Goal: Task Accomplishment & Management: Use online tool/utility

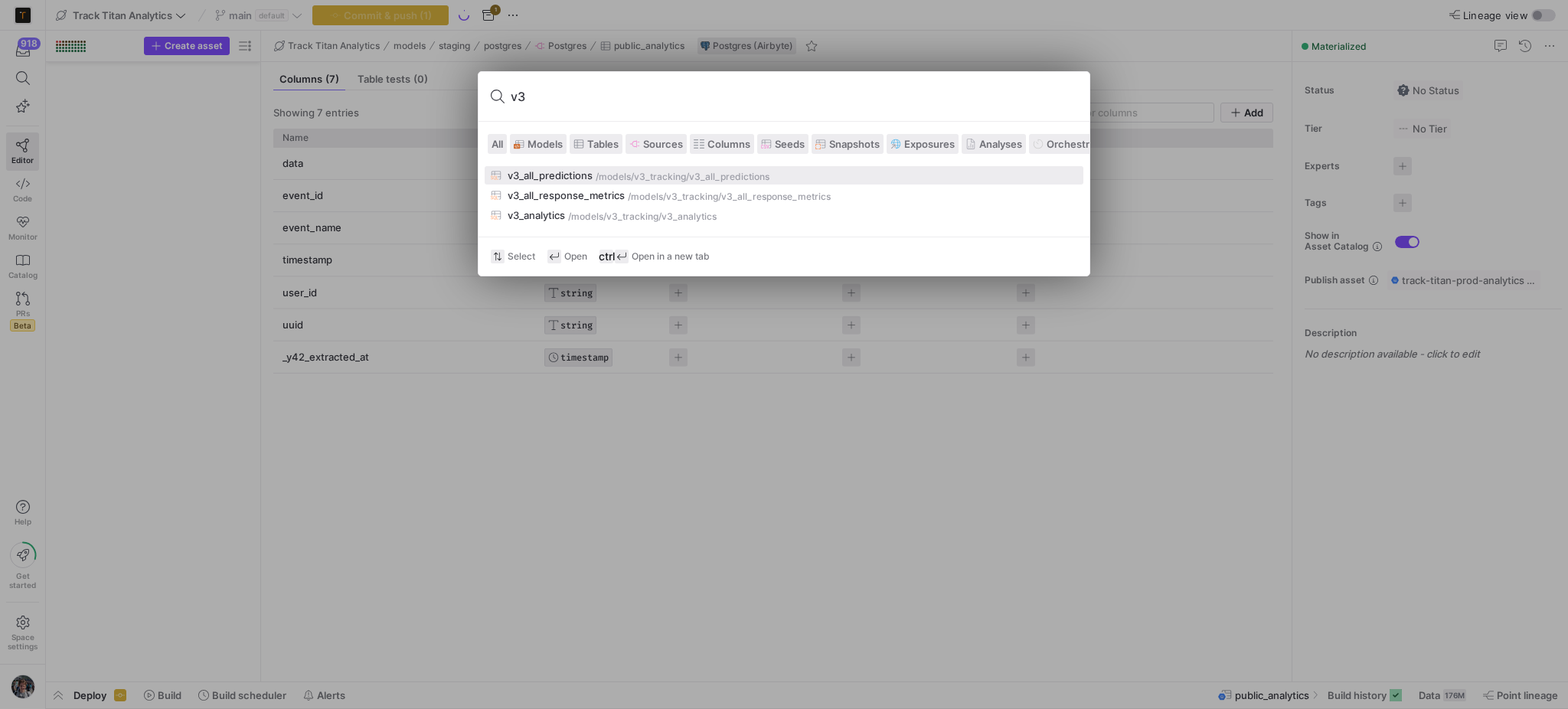
scroll to position [2725, 0]
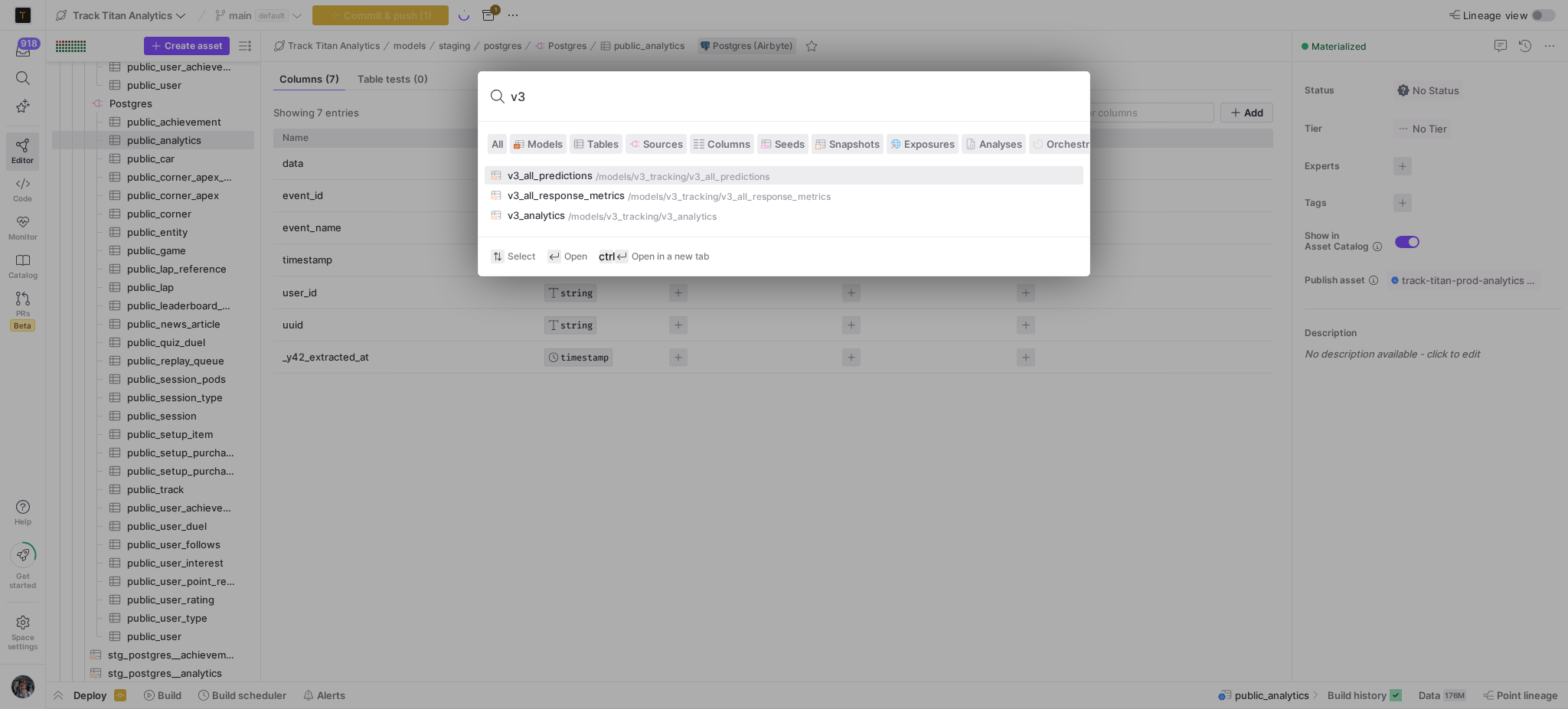
click at [589, 196] on div "v3_all_response_metrics" at bounding box center [566, 195] width 118 height 12
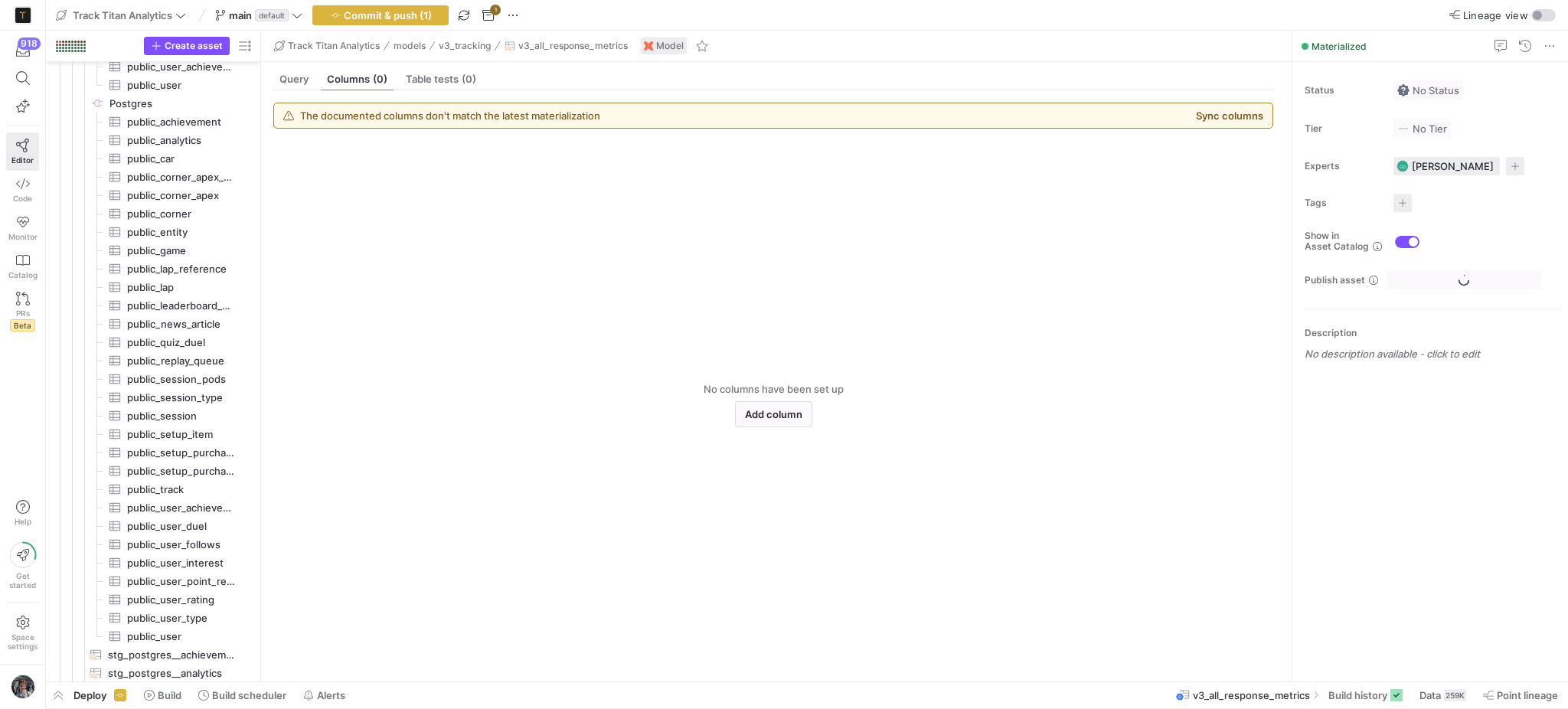
scroll to position [3294, 0]
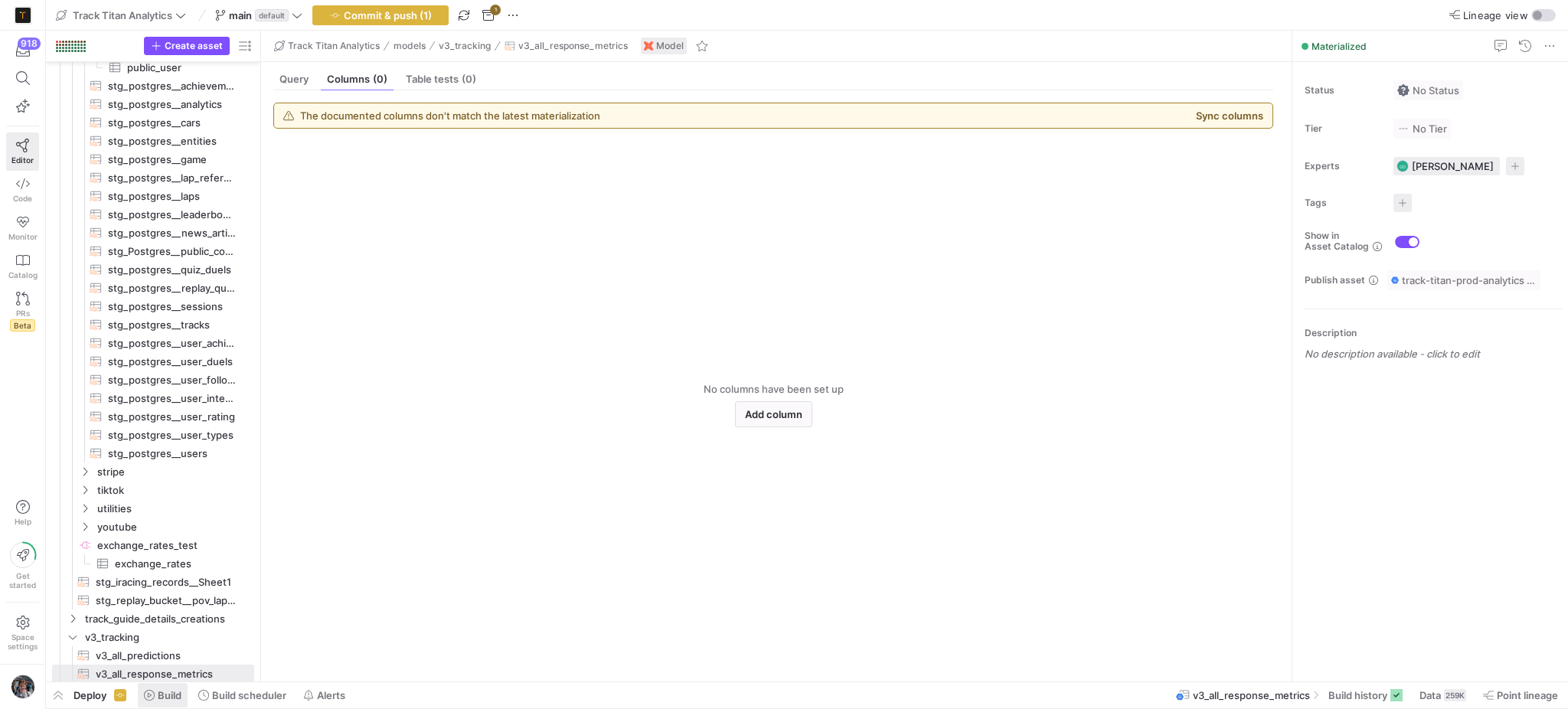
click at [147, 704] on span at bounding box center [163, 695] width 50 height 24
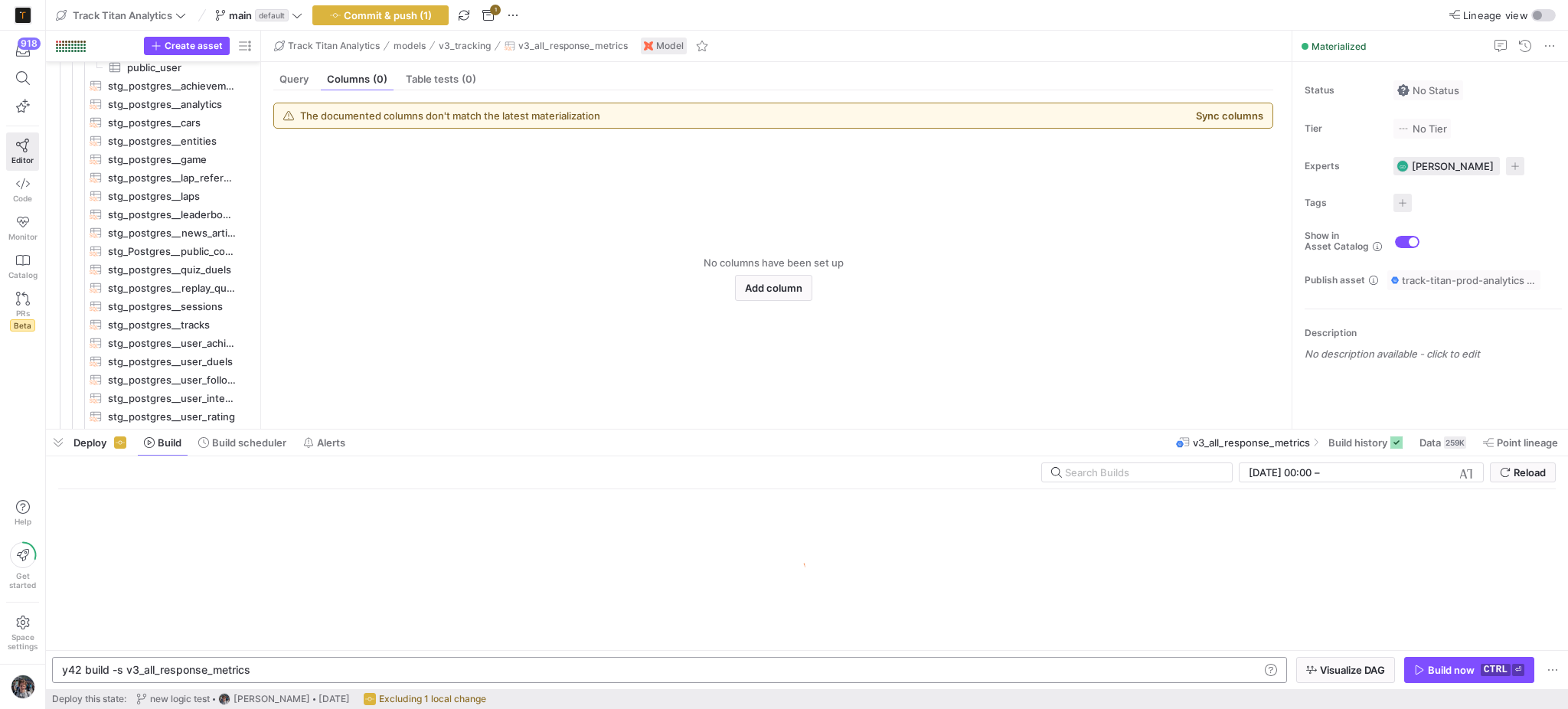
click at [323, 672] on div "y42 build -s v3_all_response_metrics" at bounding box center [660, 670] width 1197 height 12
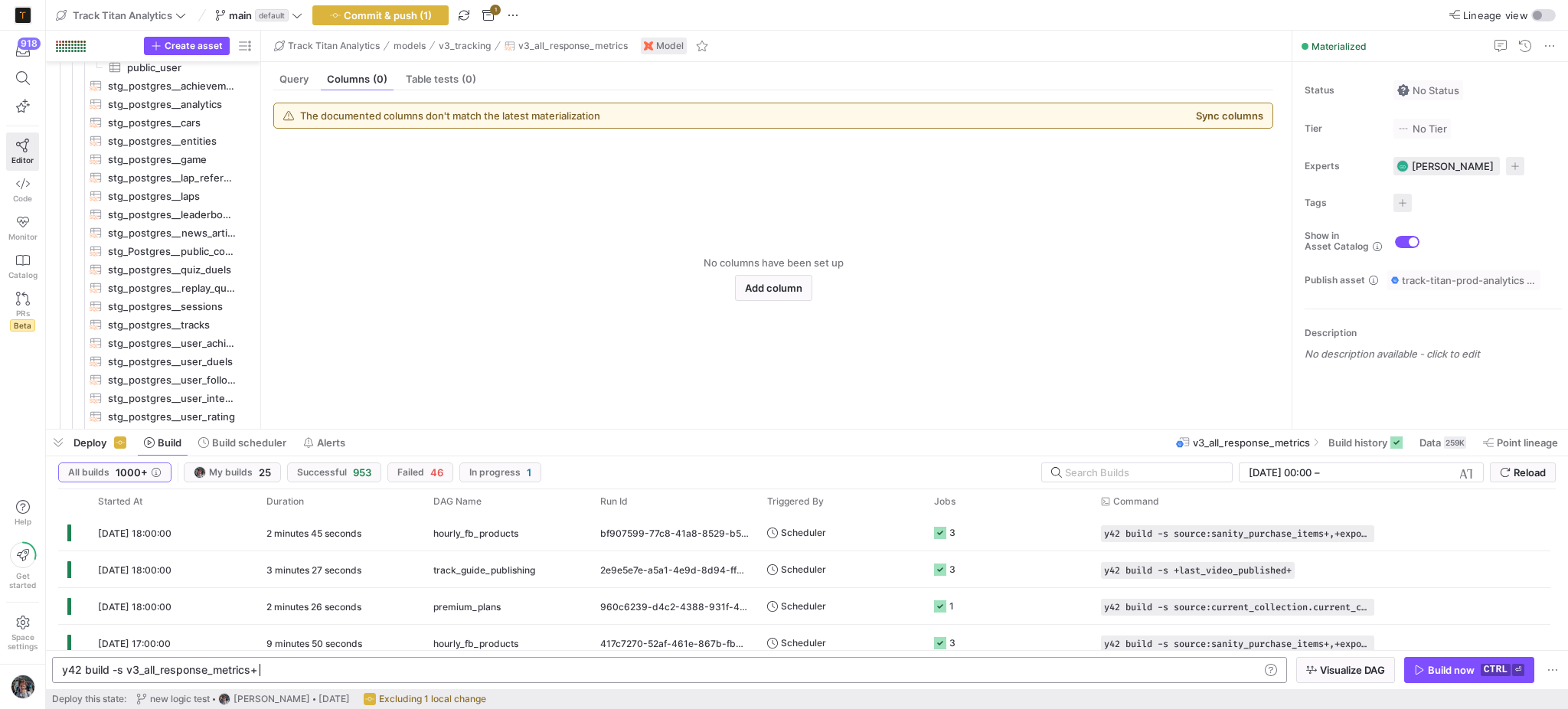
scroll to position [0, 193]
type textarea "y42 build -s v3_all_response_metrics+"
click at [1334, 661] on span "button" at bounding box center [1345, 670] width 97 height 24
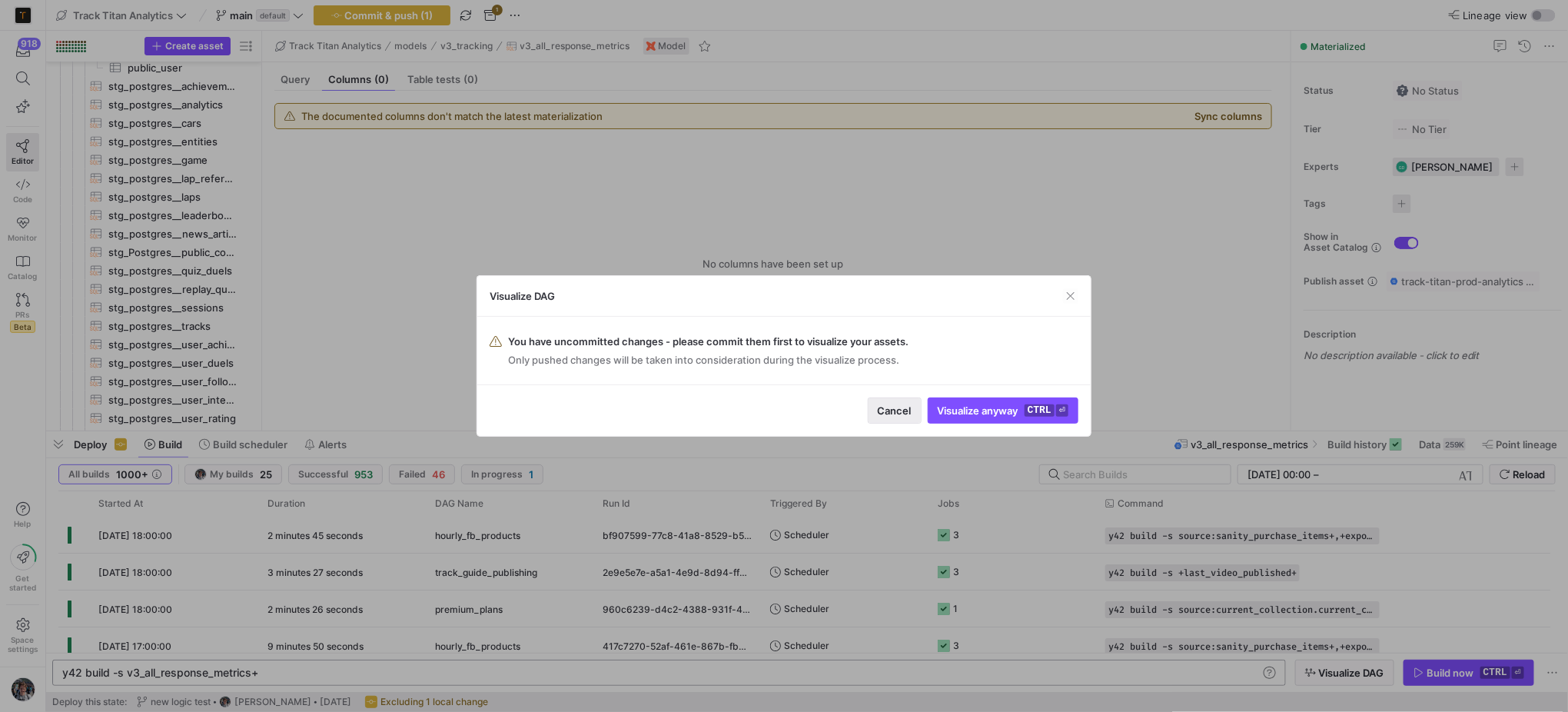
click at [906, 403] on span "button" at bounding box center [894, 411] width 52 height 25
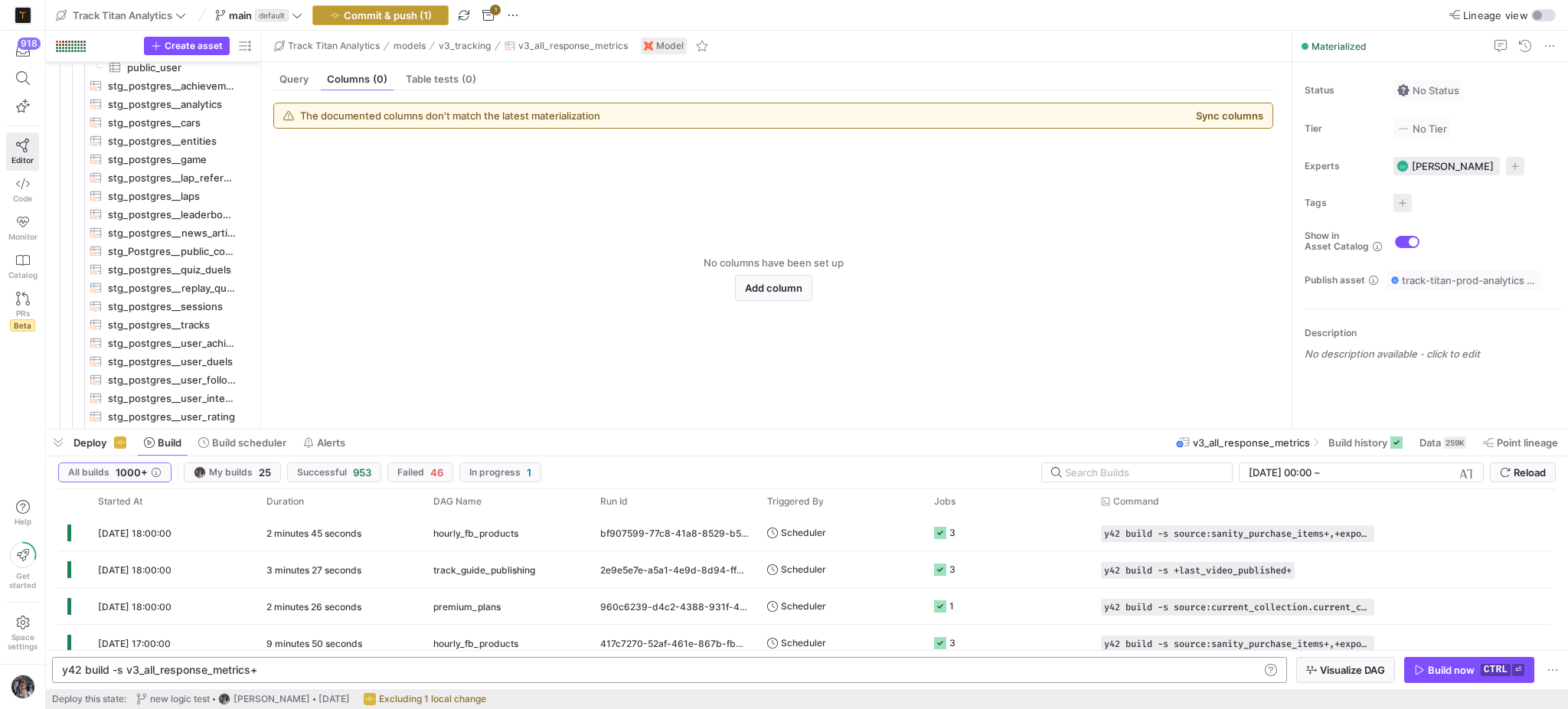
click at [340, 13] on icon "button" at bounding box center [335, 15] width 10 height 10
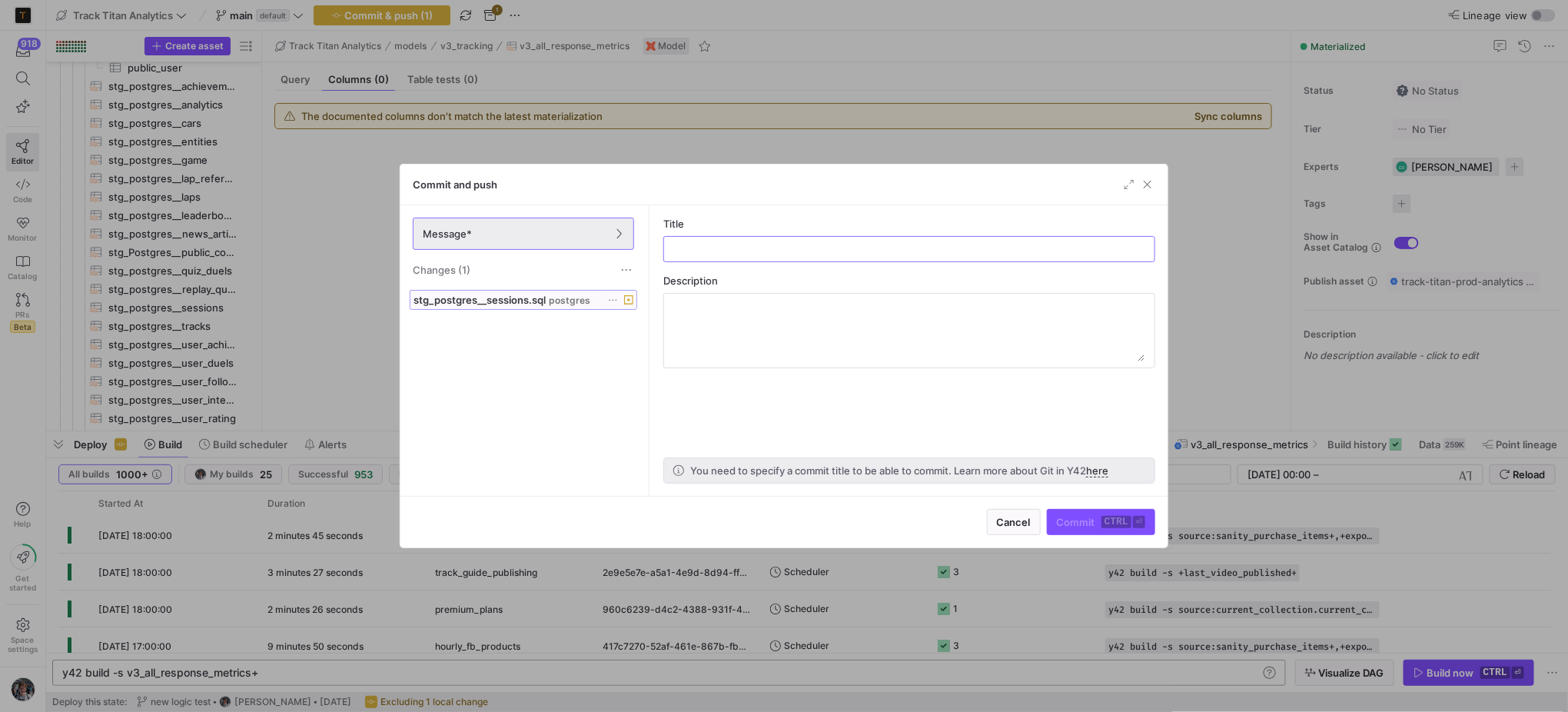
click at [532, 305] on span "stg_postgres__sessions.sql" at bounding box center [480, 299] width 132 height 12
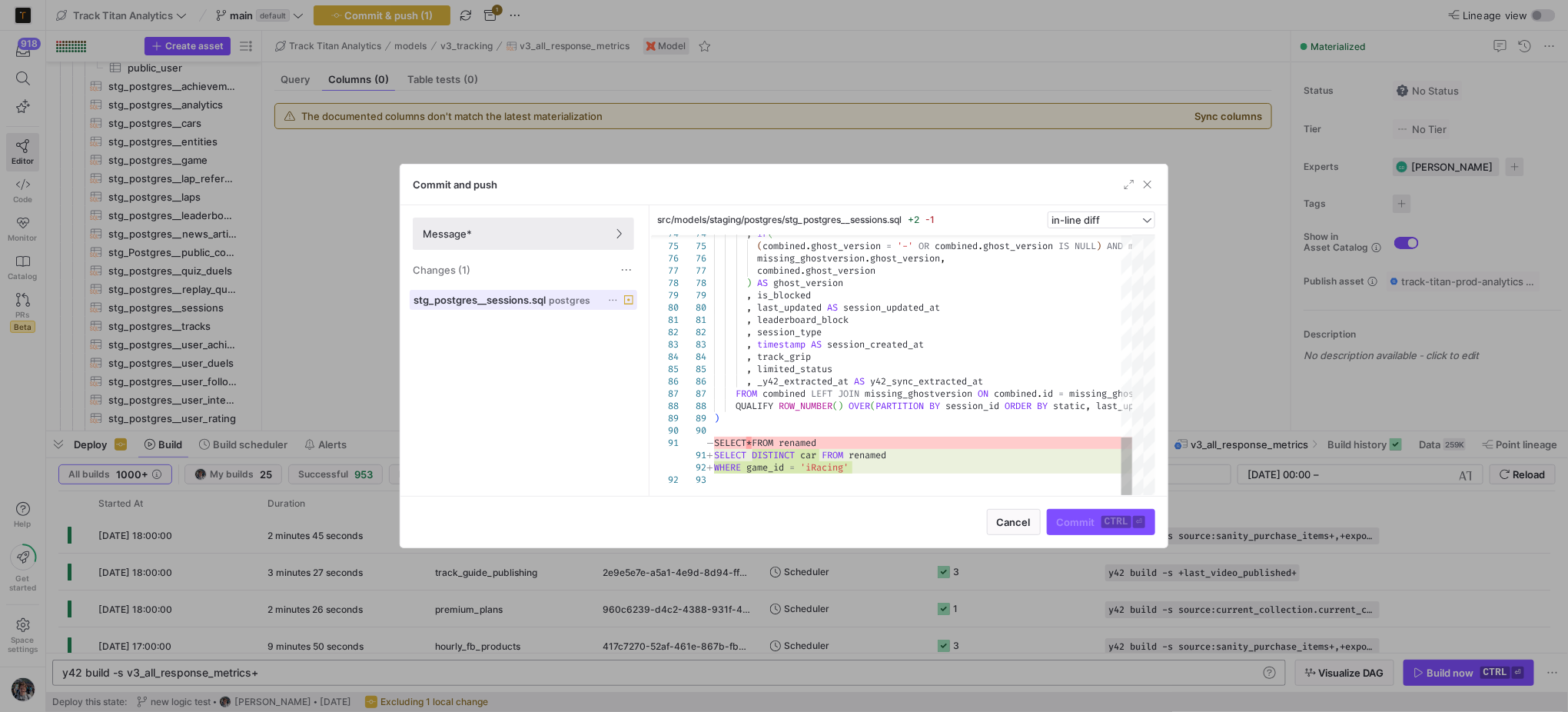
click at [619, 304] on div at bounding box center [620, 299] width 26 height 10
click at [611, 298] on icon at bounding box center [613, 300] width 10 height 10
click at [650, 342] on span "Discard" at bounding box center [635, 344] width 35 height 12
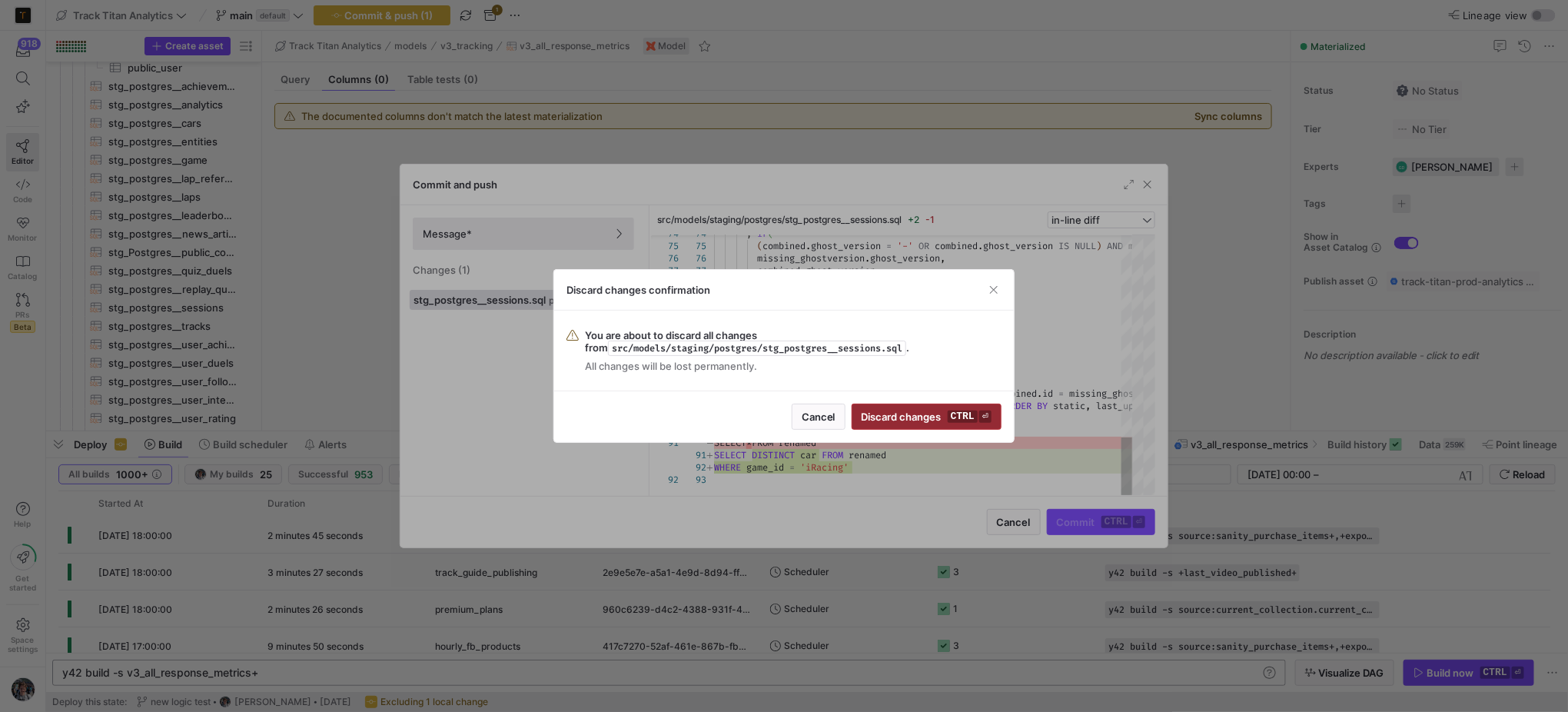
click at [891, 417] on span "Discard changes ctrl ⏎" at bounding box center [927, 416] width 130 height 12
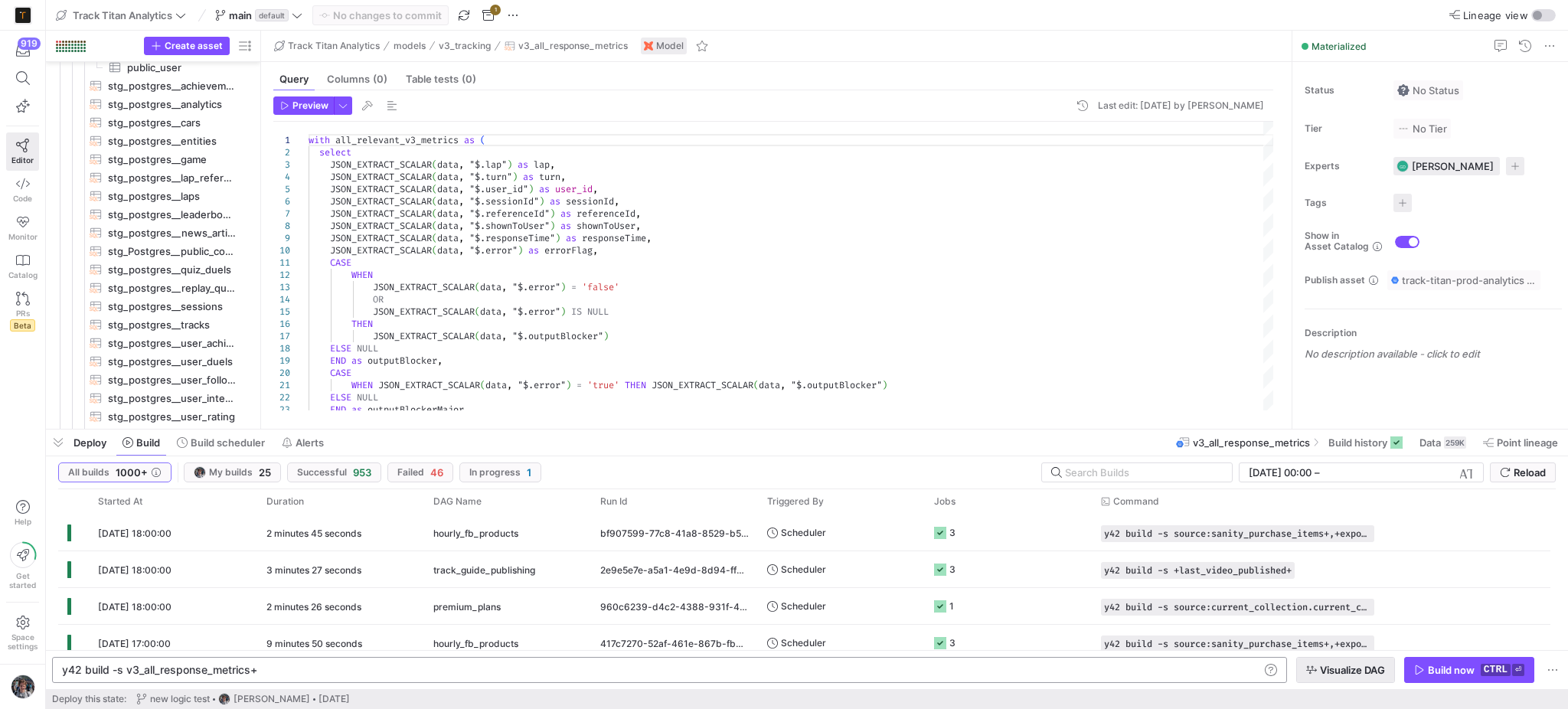
click at [1314, 670] on icon "button" at bounding box center [1310, 670] width 10 height 8
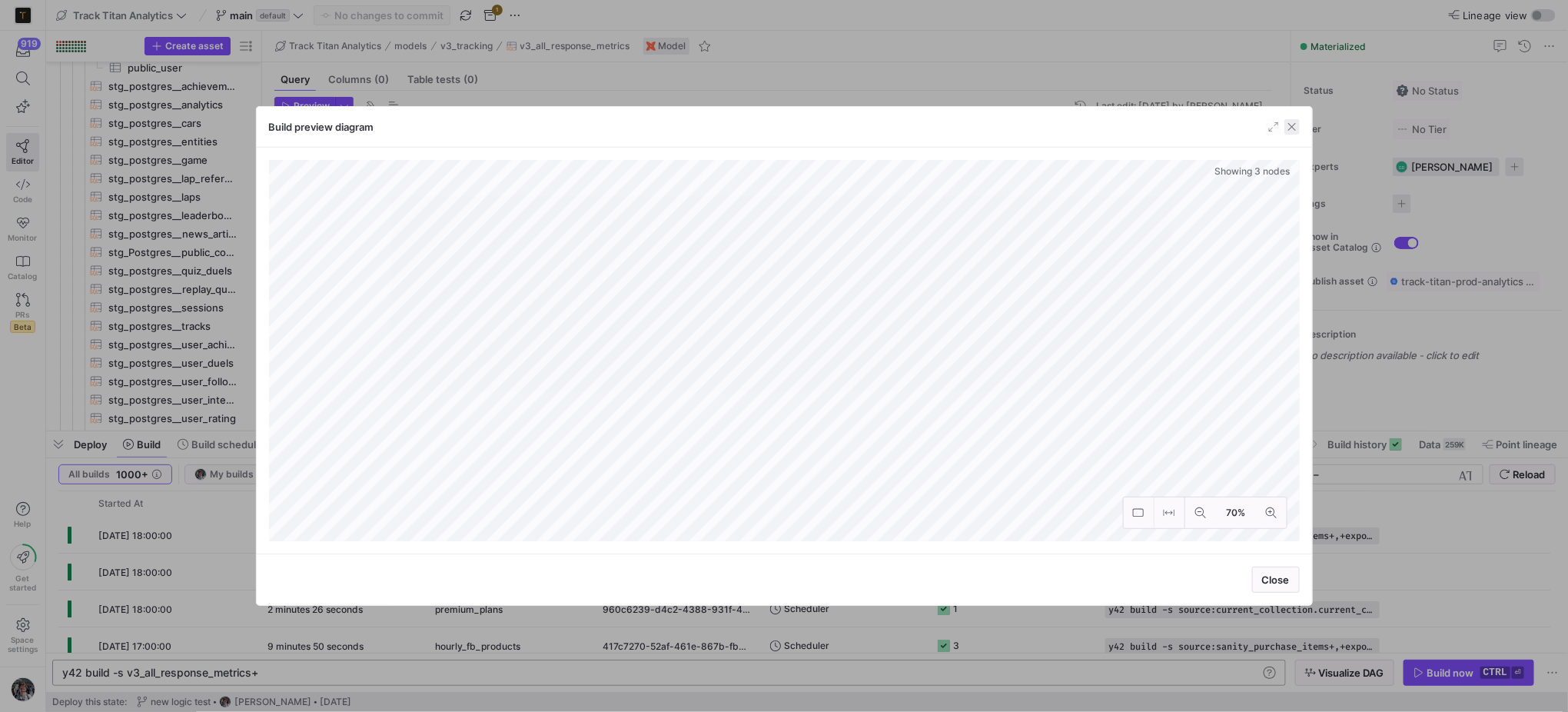
click at [1297, 122] on span "button" at bounding box center [1292, 127] width 15 height 15
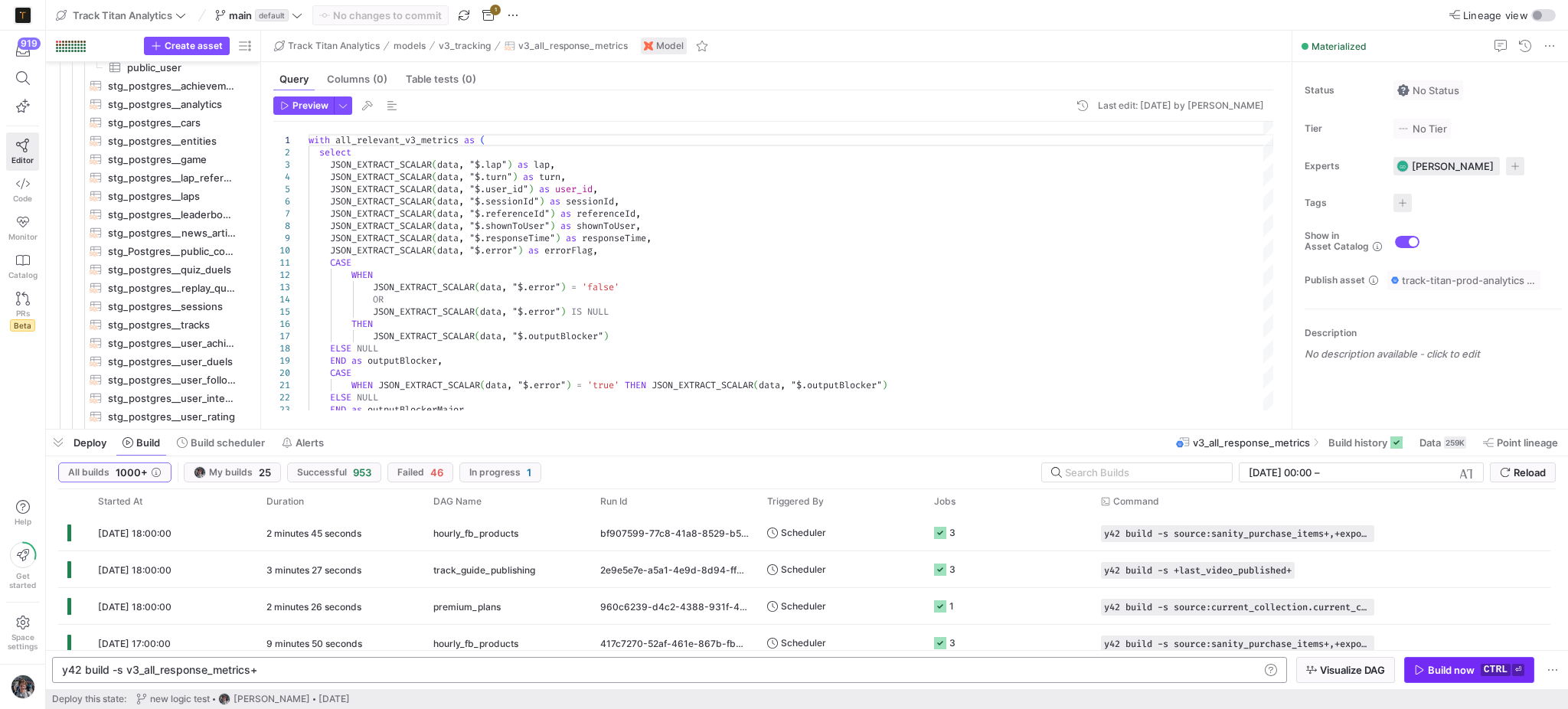
click at [1491, 666] on kbd "ctrl" at bounding box center [1496, 670] width 30 height 12
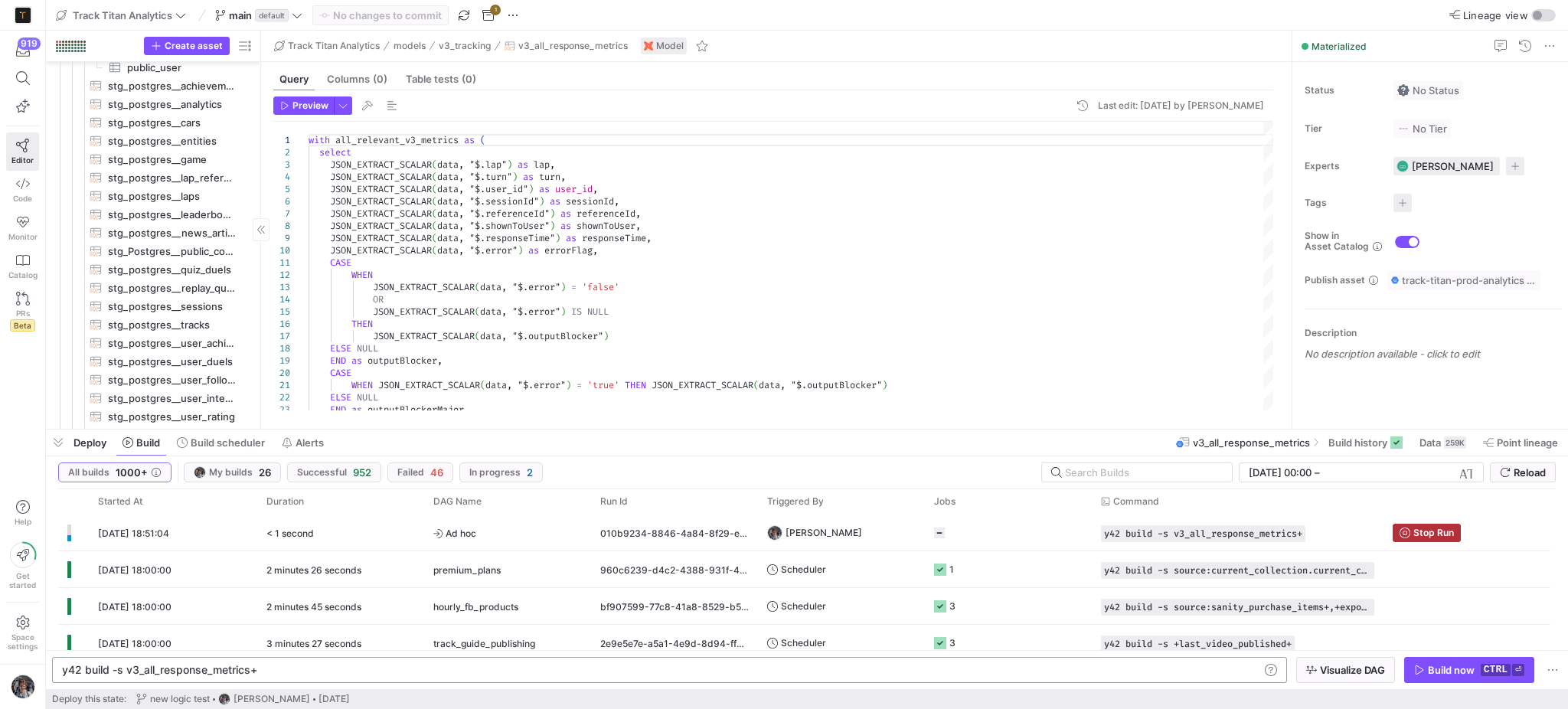
click at [65, 435] on span "button" at bounding box center [58, 443] width 24 height 26
